Goal: Transaction & Acquisition: Purchase product/service

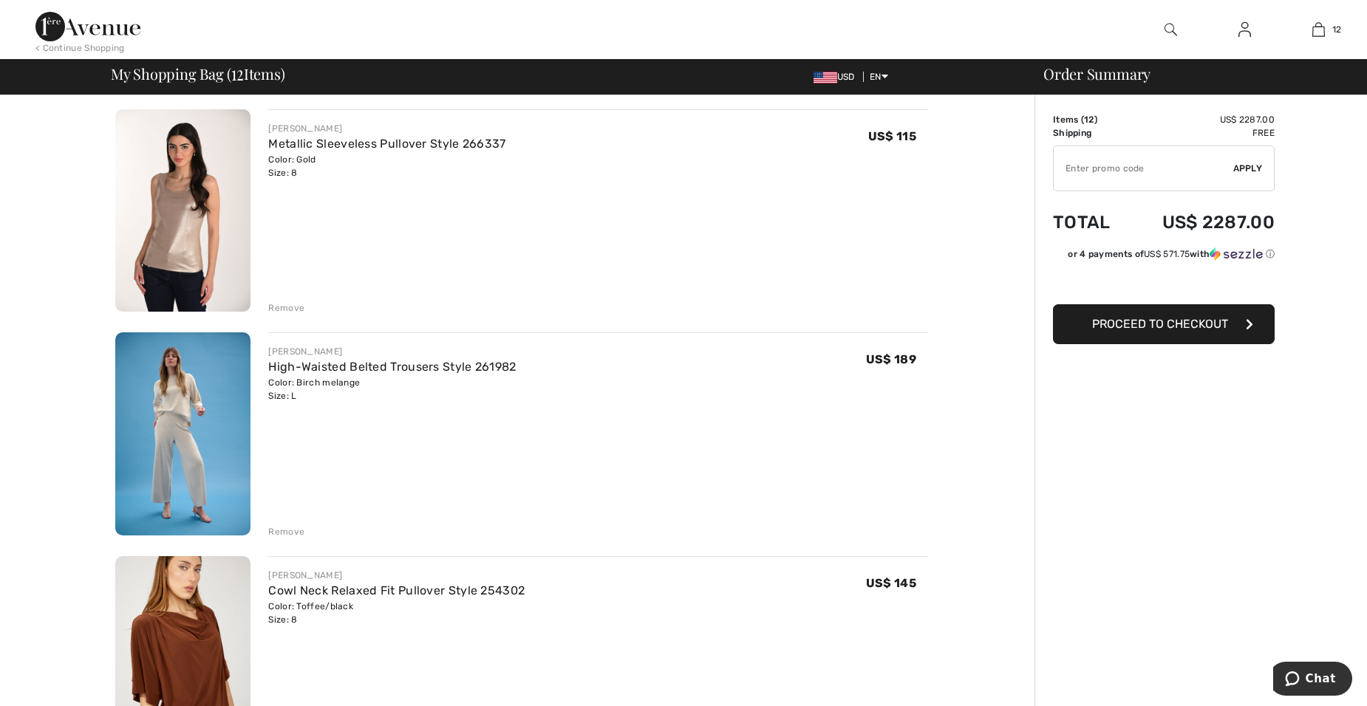
scroll to position [1773, 0]
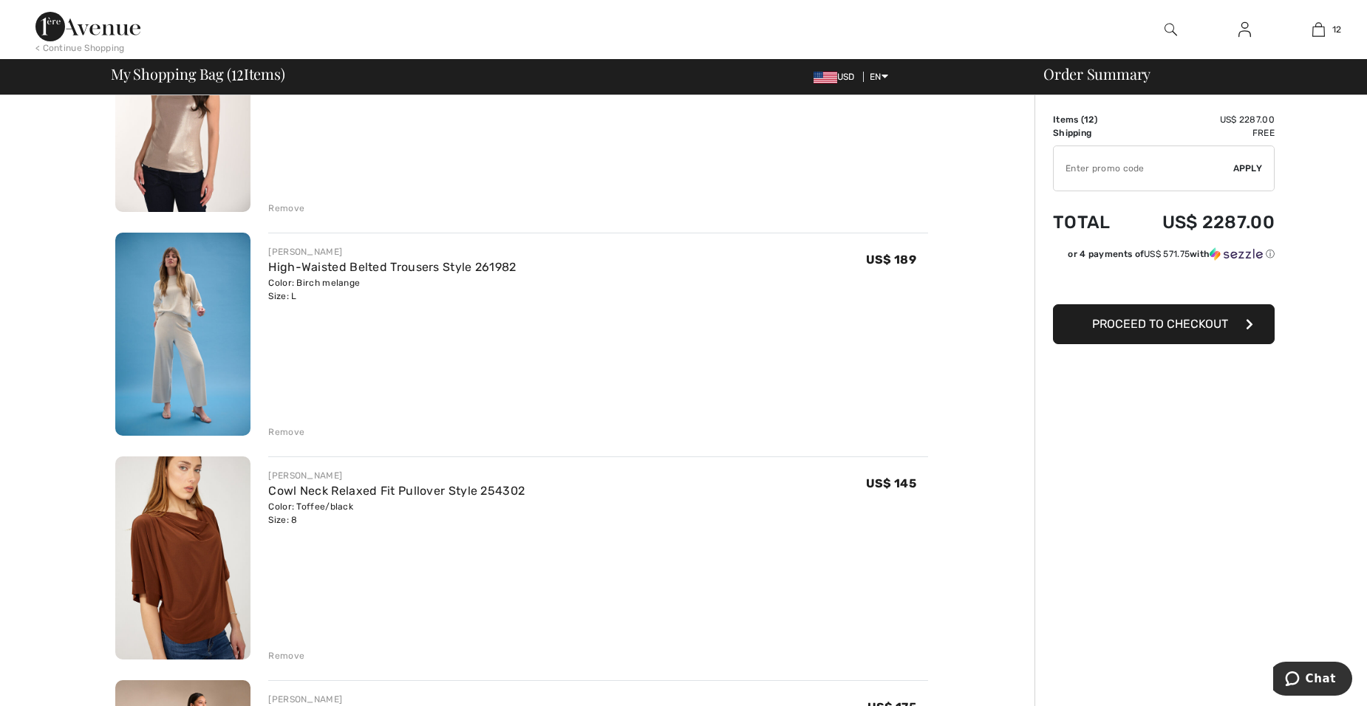
click at [285, 432] on div "Remove" at bounding box center [286, 432] width 36 height 13
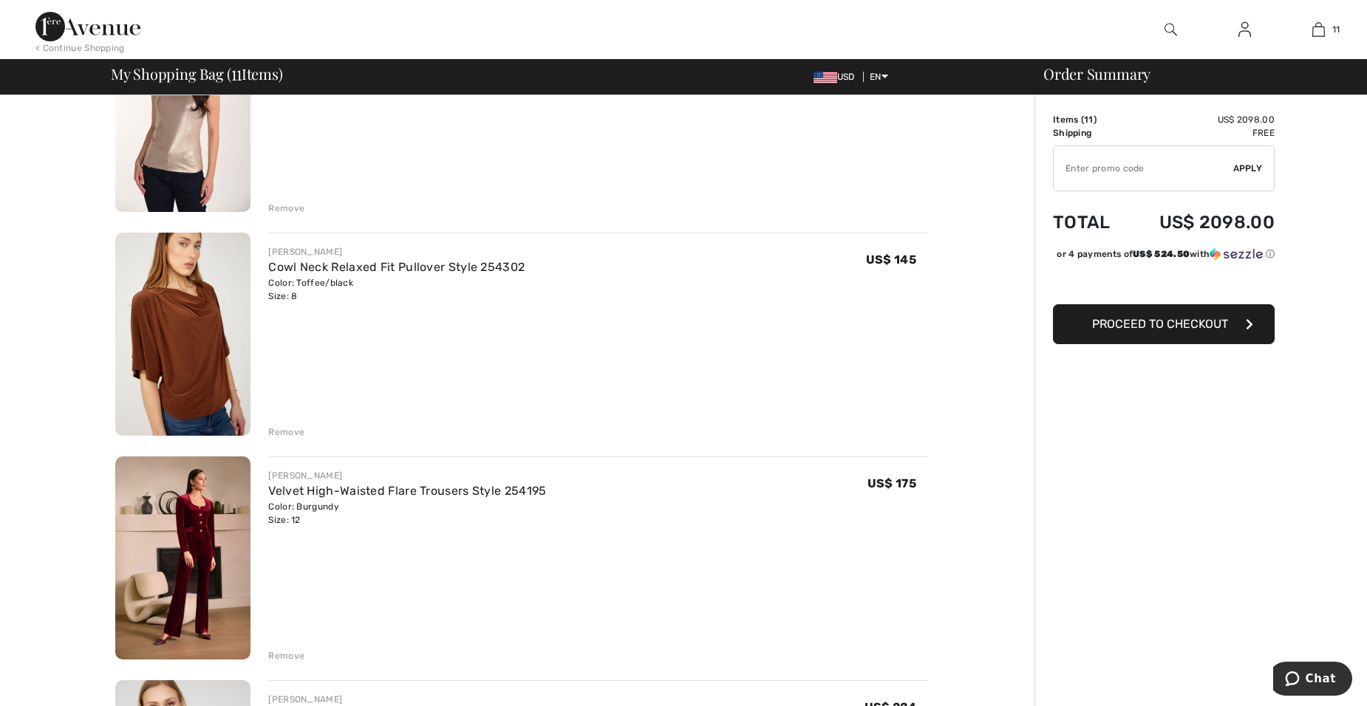
click at [295, 432] on div "Remove" at bounding box center [286, 432] width 36 height 13
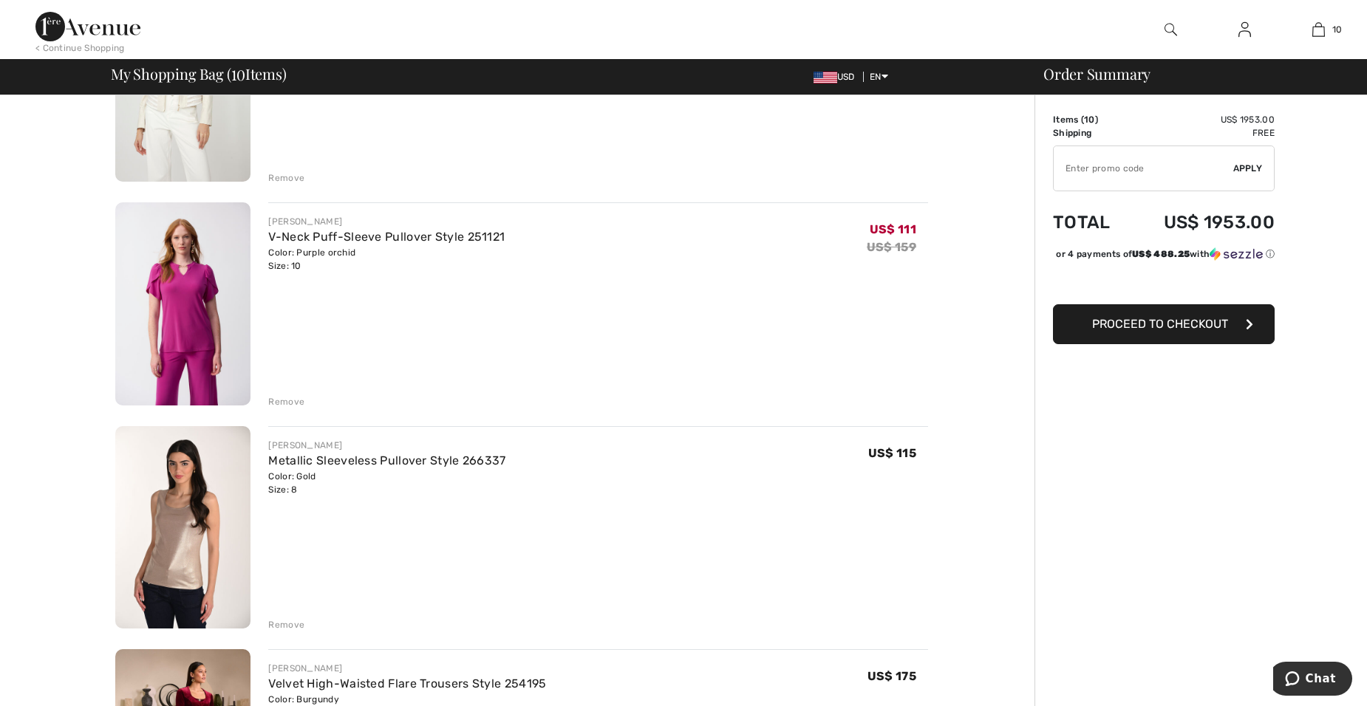
scroll to position [1330, 0]
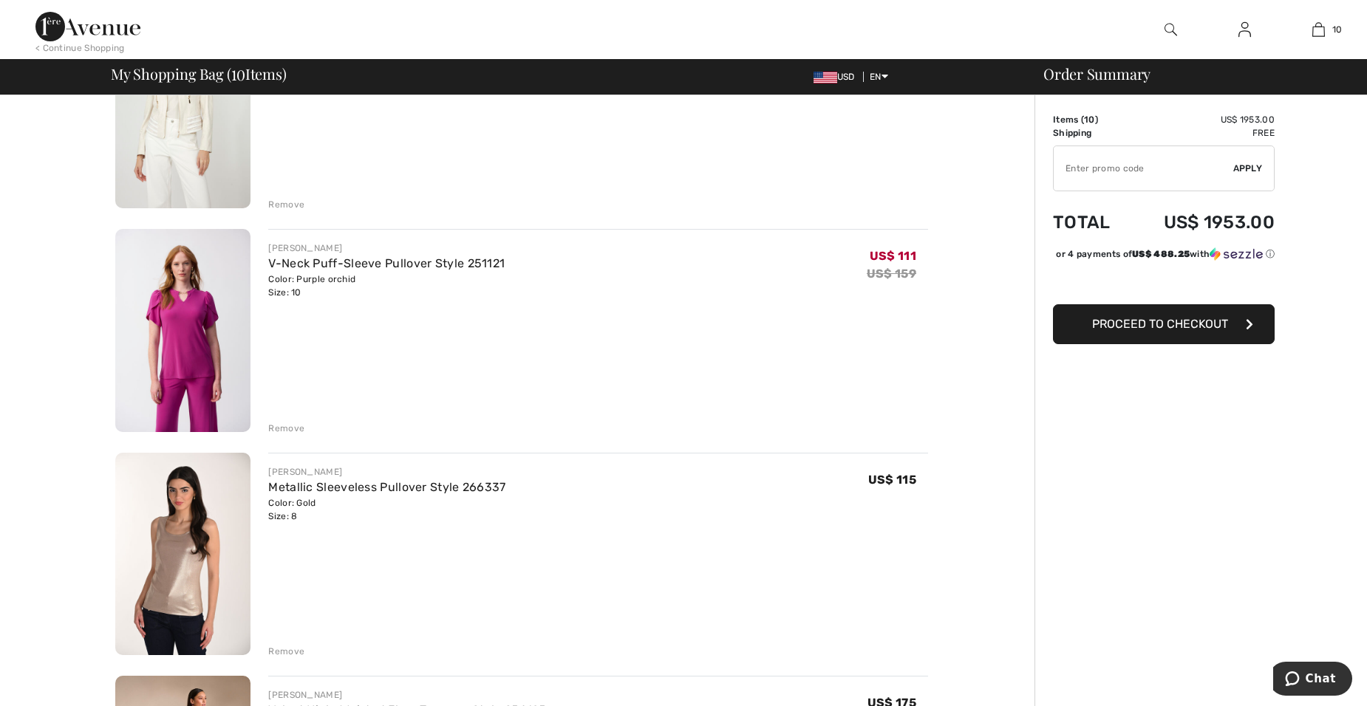
click at [293, 426] on div "Remove" at bounding box center [286, 428] width 36 height 13
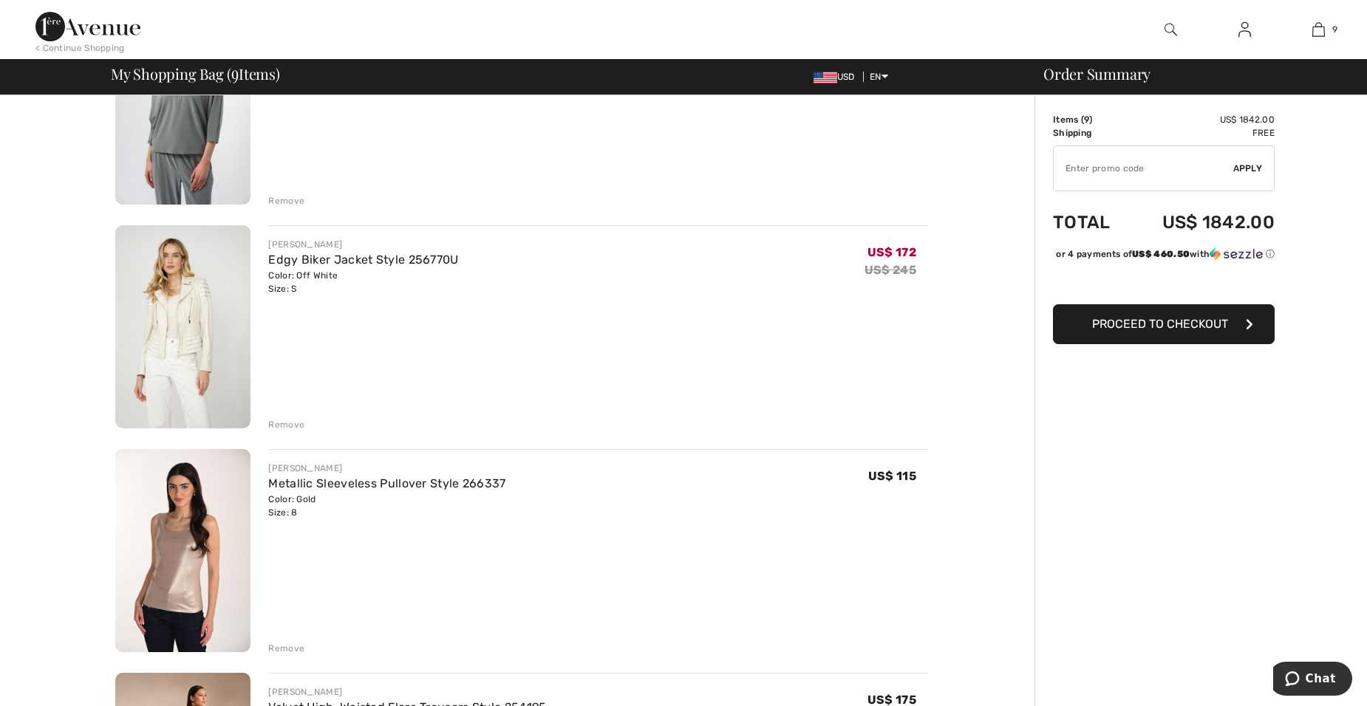
scroll to position [1108, 0]
click at [168, 305] on img at bounding box center [182, 328] width 135 height 203
